Goal: Find specific page/section: Find specific page/section

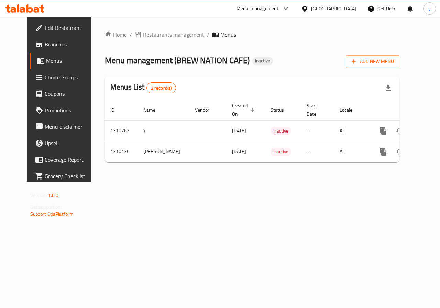
click at [45, 45] on span "Branches" at bounding box center [70, 44] width 50 height 8
click at [311, 10] on div at bounding box center [306, 9] width 10 height 8
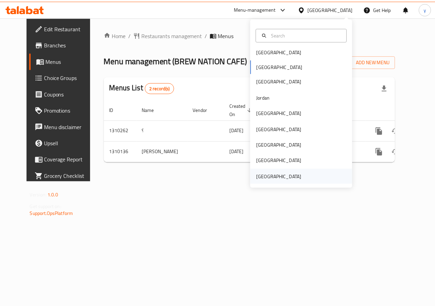
scroll to position [4, 0]
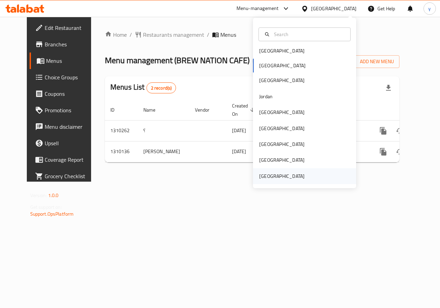
click at [261, 174] on div "United Arab Emirates" at bounding box center [281, 177] width 45 height 8
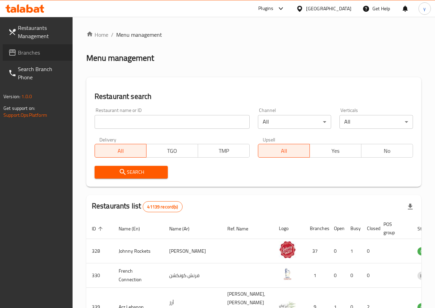
click at [26, 50] on span "Branches" at bounding box center [42, 52] width 49 height 8
